Goal: Information Seeking & Learning: Learn about a topic

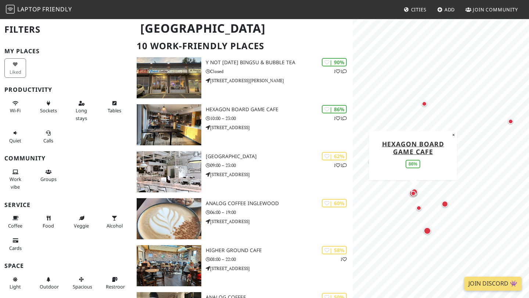
scroll to position [59, 0]
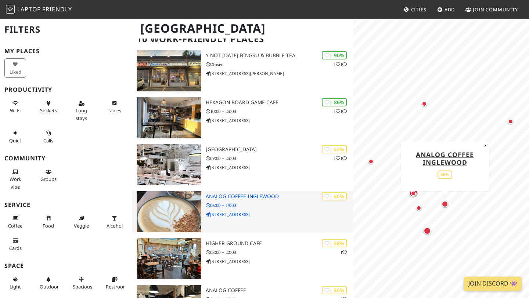
click at [223, 196] on h3 "Analog Coffee Inglewood" at bounding box center [279, 197] width 147 height 6
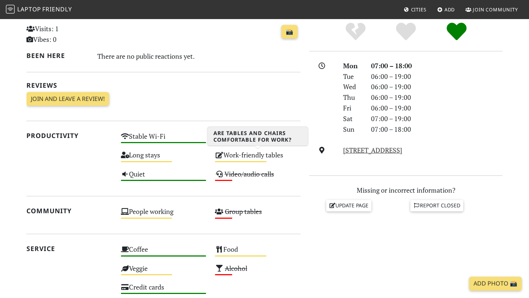
scroll to position [174, 0]
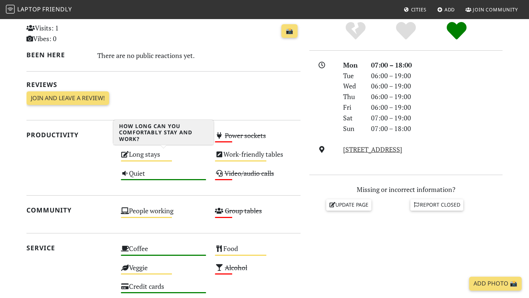
click at [168, 159] on div "Long stays Medium" at bounding box center [163, 157] width 94 height 19
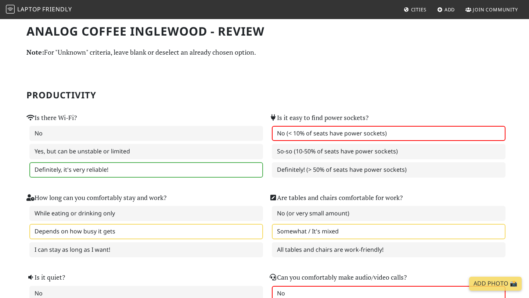
click at [26, 8] on span "Laptop" at bounding box center [29, 9] width 24 height 8
click at [54, 11] on span "Friendly" at bounding box center [56, 9] width 29 height 8
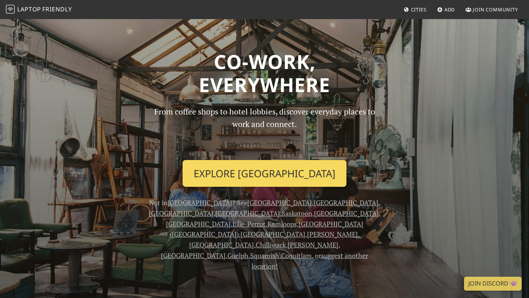
click at [248, 184] on link "Explore Calgary" at bounding box center [265, 173] width 164 height 27
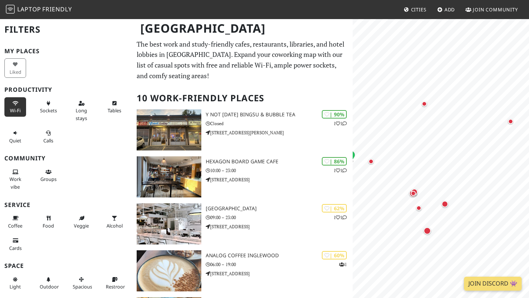
click at [12, 109] on span "Wi-Fi" at bounding box center [15, 110] width 11 height 7
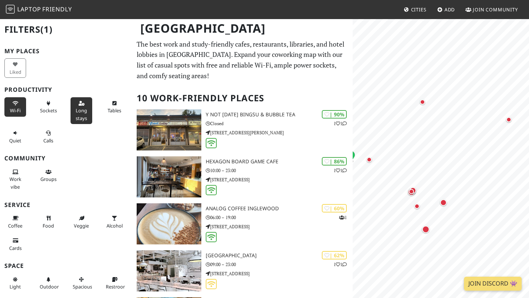
click at [79, 117] on span "Long stays" at bounding box center [81, 114] width 11 height 14
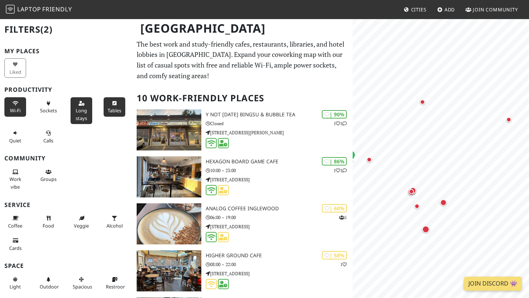
click at [117, 113] on span "Tables" at bounding box center [115, 110] width 14 height 7
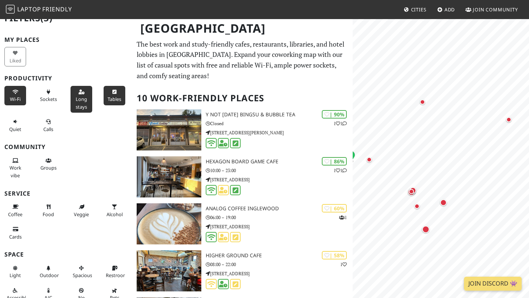
scroll to position [13, 0]
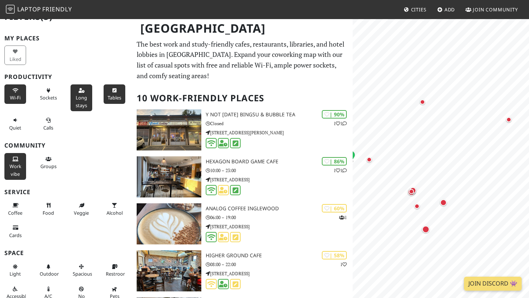
click at [16, 165] on span "Work vibe" at bounding box center [16, 170] width 12 height 14
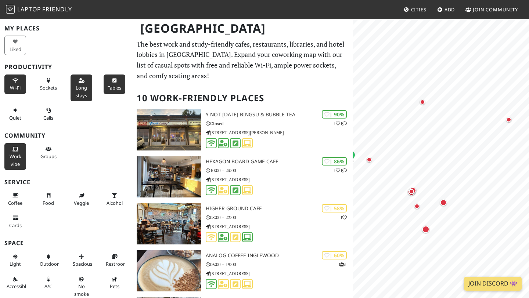
scroll to position [24, 0]
click at [20, 198] on button "Coffee" at bounding box center [15, 198] width 22 height 19
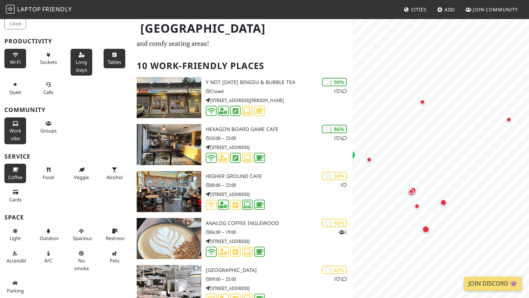
scroll to position [34, 0]
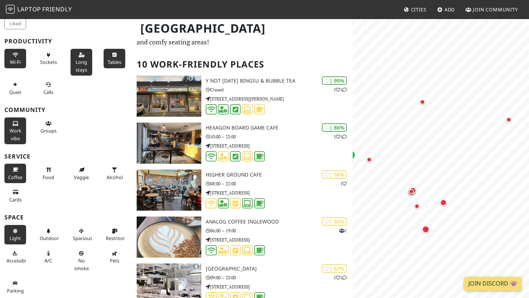
click at [14, 239] on span "Light" at bounding box center [15, 238] width 11 height 7
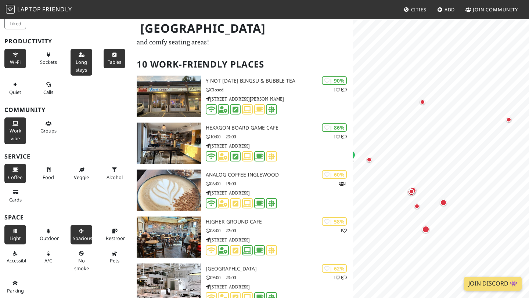
click at [84, 239] on span "Spacious" at bounding box center [82, 238] width 19 height 7
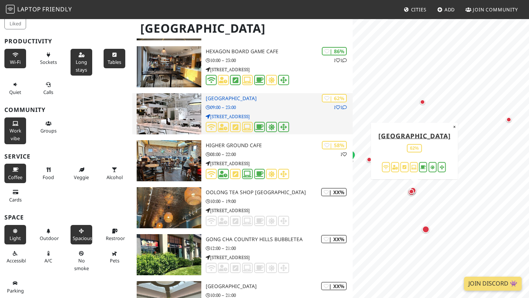
scroll to position [121, 0]
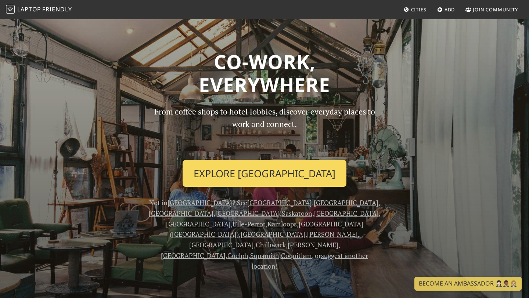
click at [233, 171] on link "Explore Calgary" at bounding box center [265, 173] width 164 height 27
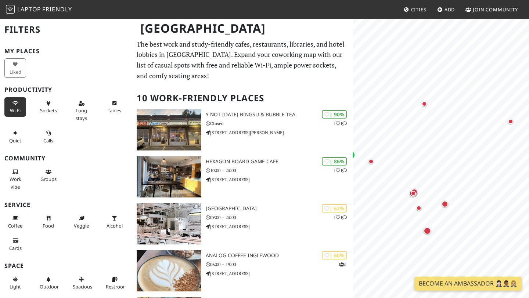
click at [14, 105] on icon at bounding box center [15, 103] width 6 height 5
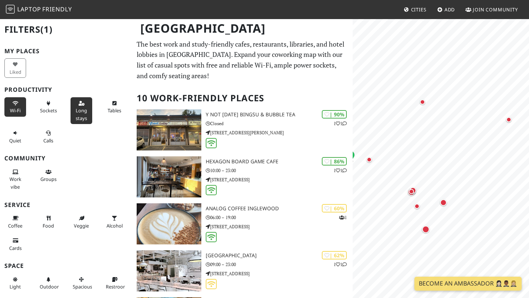
click at [85, 112] on span "Long stays" at bounding box center [81, 114] width 11 height 14
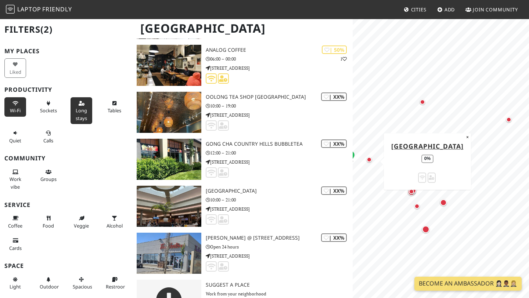
scroll to position [298, 0]
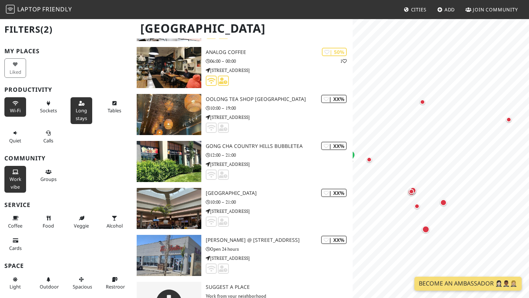
click at [18, 180] on span "Work vibe" at bounding box center [16, 183] width 12 height 14
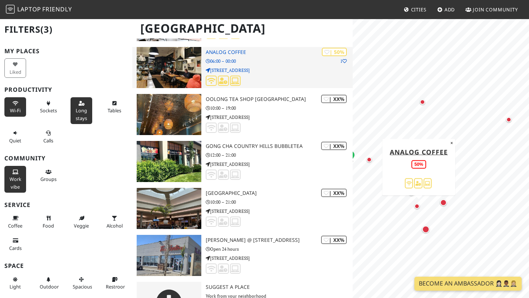
click at [252, 58] on p "06:00 – 00:00" at bounding box center [279, 61] width 147 height 7
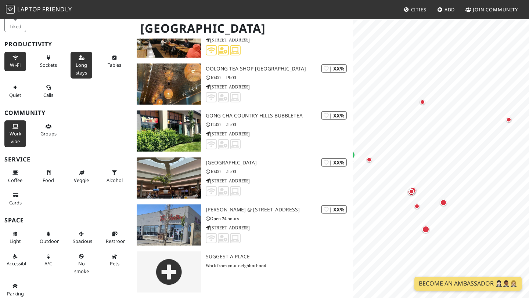
scroll to position [48, 0]
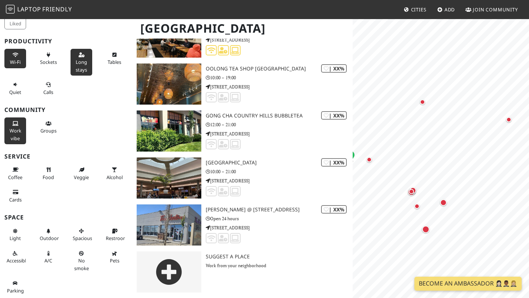
click at [12, 134] on button "Work vibe" at bounding box center [15, 131] width 22 height 27
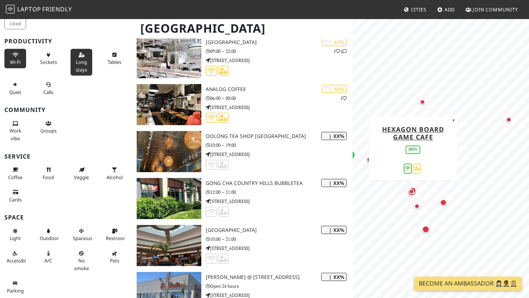
scroll to position [261, 0]
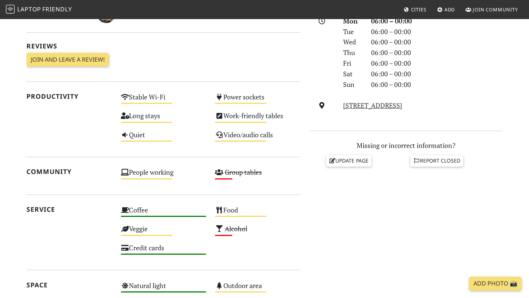
scroll to position [215, 0]
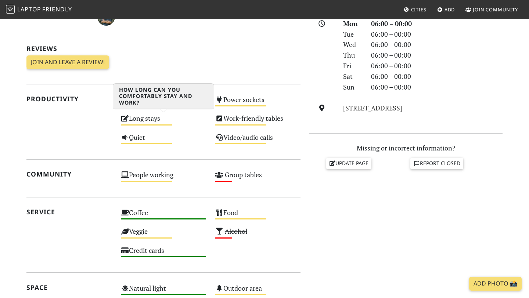
click at [140, 122] on div "Long stays Medium" at bounding box center [163, 121] width 94 height 19
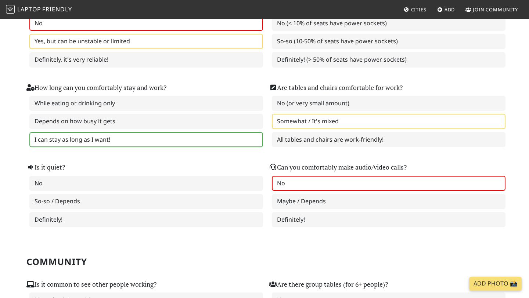
scroll to position [113, 0]
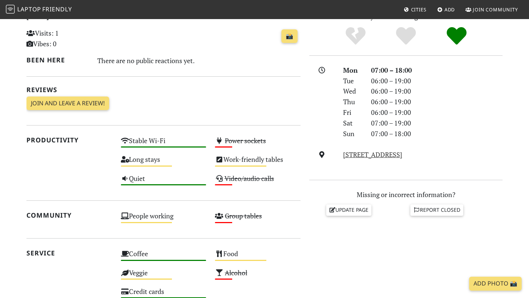
scroll to position [174, 0]
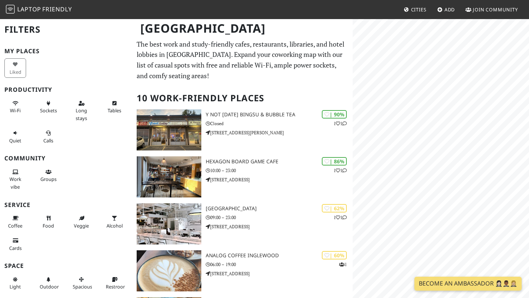
scroll to position [59, 0]
